Goal: Information Seeking & Learning: Learn about a topic

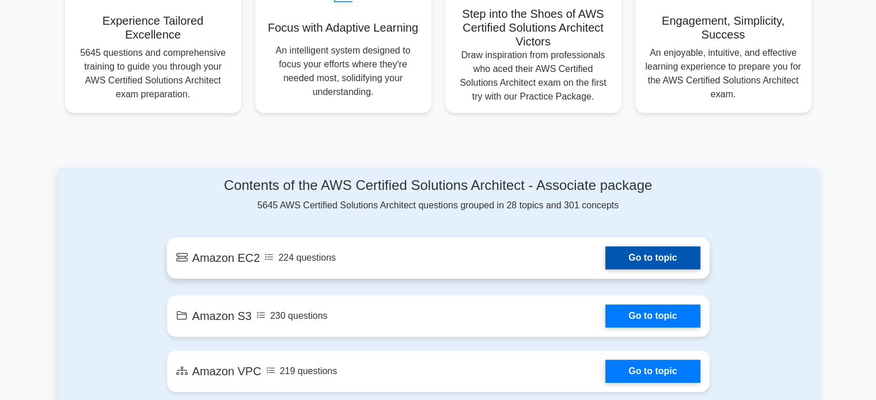
scroll to position [473, 0]
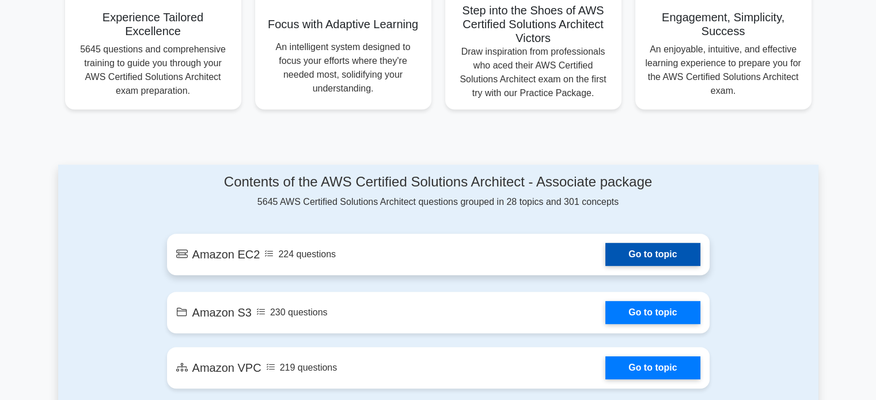
click at [633, 251] on link "Go to topic" at bounding box center [652, 254] width 94 height 23
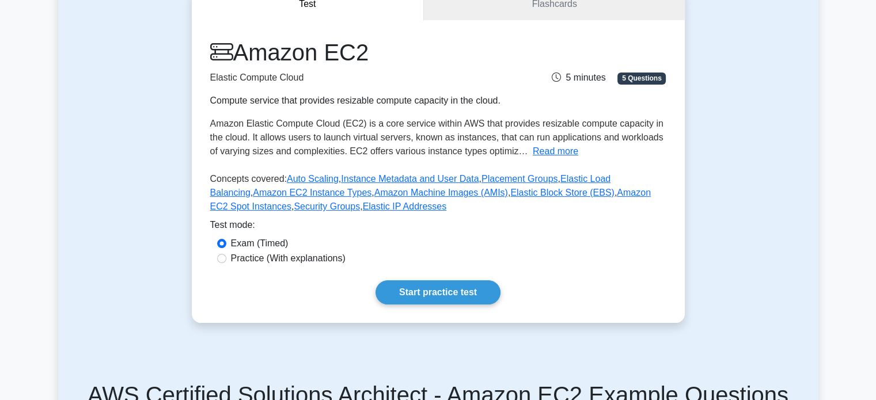
scroll to position [126, 0]
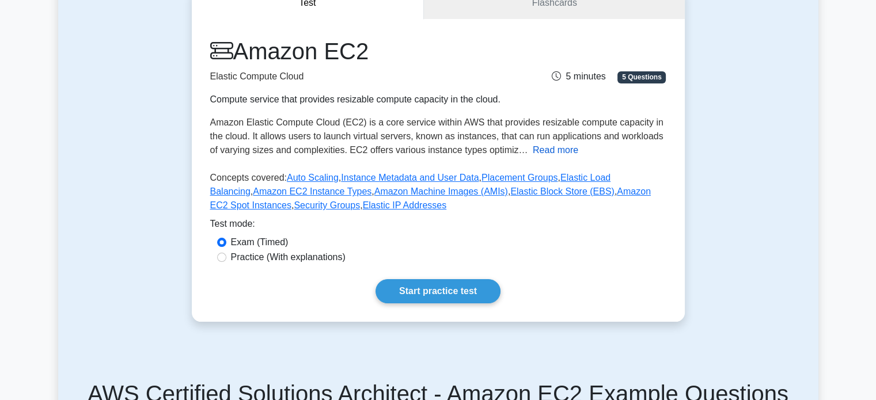
click at [536, 150] on button "Read more" at bounding box center [555, 150] width 45 height 14
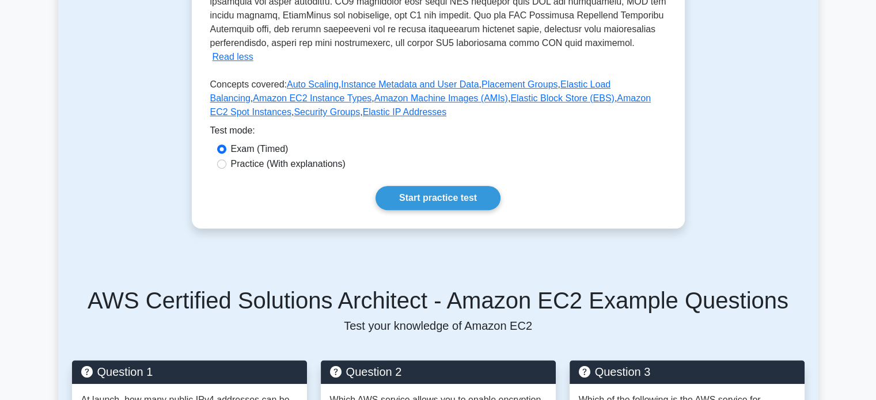
scroll to position [427, 0]
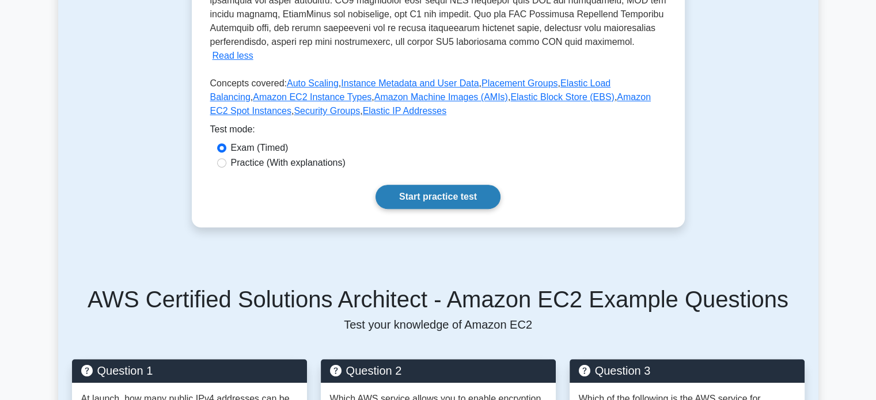
click at [447, 188] on link "Start practice test" at bounding box center [438, 197] width 125 height 24
